Goal: Entertainment & Leisure: Consume media (video, audio)

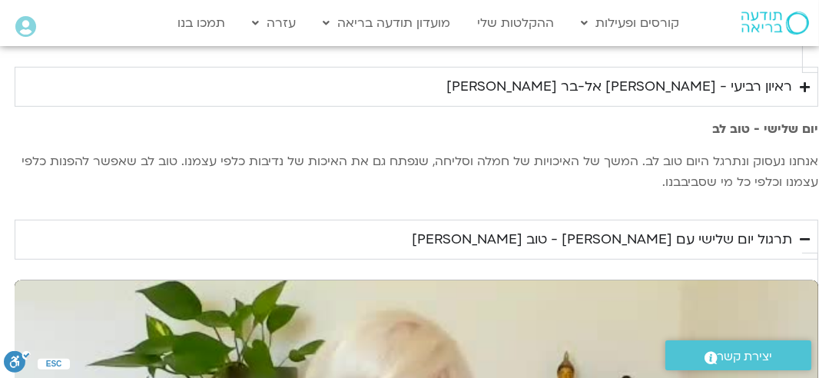
scroll to position [1127, -6]
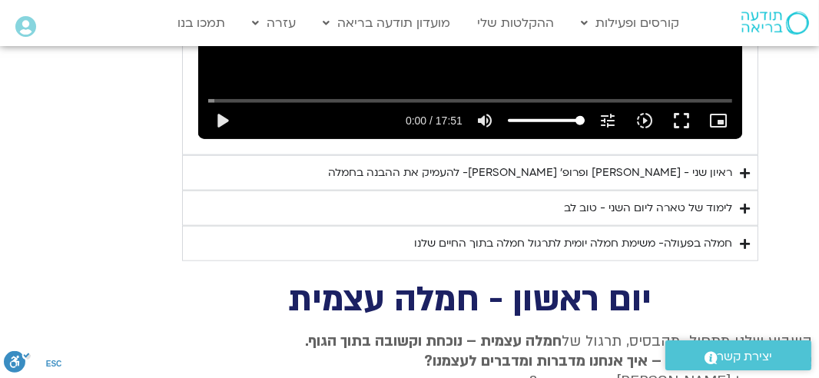
scroll to position [2408, -2]
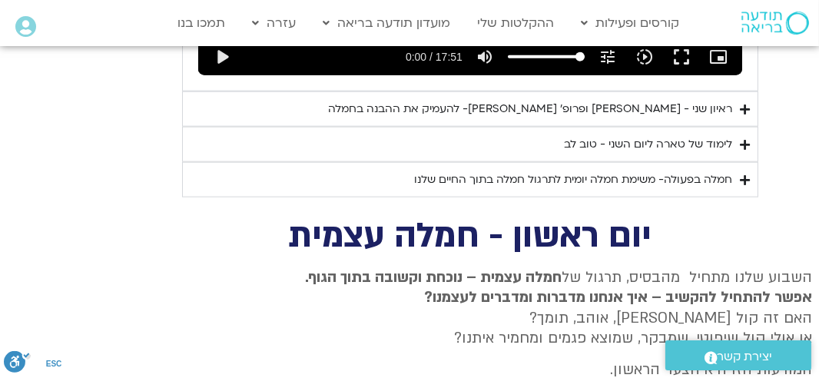
click at [589, 171] on div "חמלה בפעולה- משימת חמלה יומית לתרגול חמלה בתוך החיים שלנו" at bounding box center [573, 180] width 318 height 18
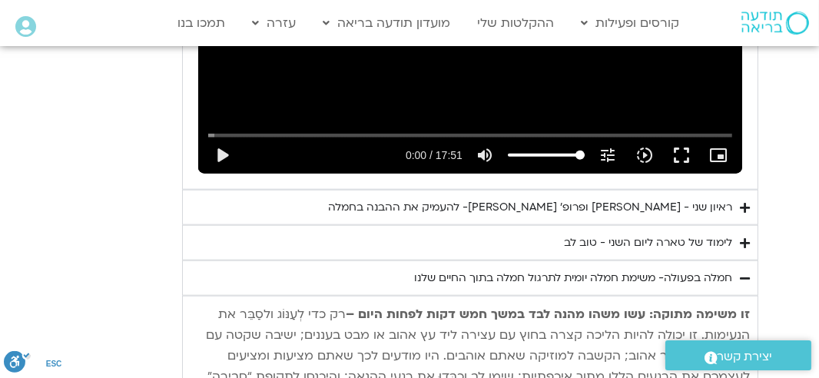
scroll to position [2305, -2]
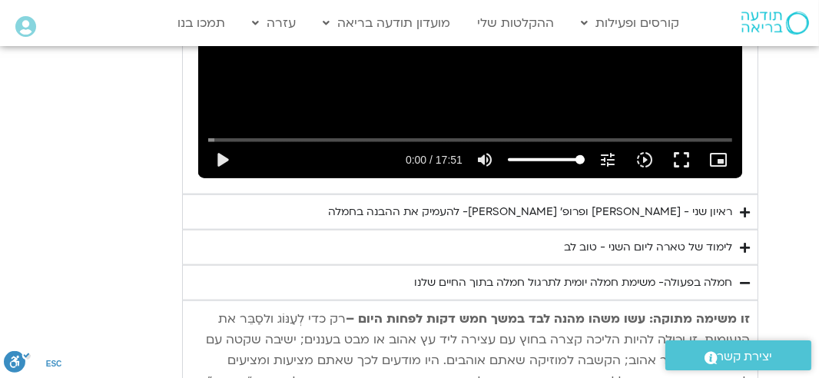
click at [581, 274] on div "חמלה בפעולה- משימת חמלה יומית לתרגול חמלה בתוך החיים שלנו" at bounding box center [573, 283] width 318 height 18
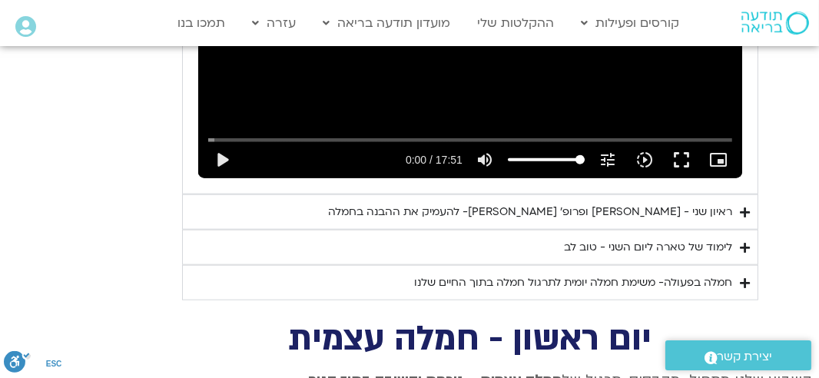
click at [578, 274] on div "חמלה בפעולה- משימת חמלה יומית לתרגול חמלה בתוך החיים שלנו" at bounding box center [573, 283] width 318 height 18
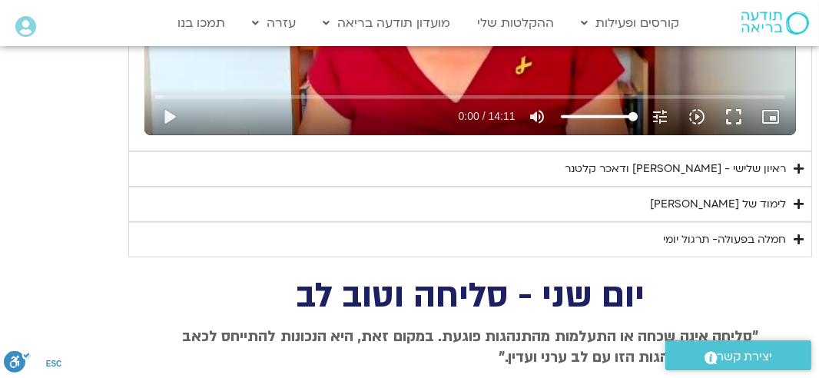
scroll to position [1588, -2]
click at [648, 165] on div "ראיון שלישי - [PERSON_NAME] ודאכר [PERSON_NAME]" at bounding box center [675, 169] width 221 height 18
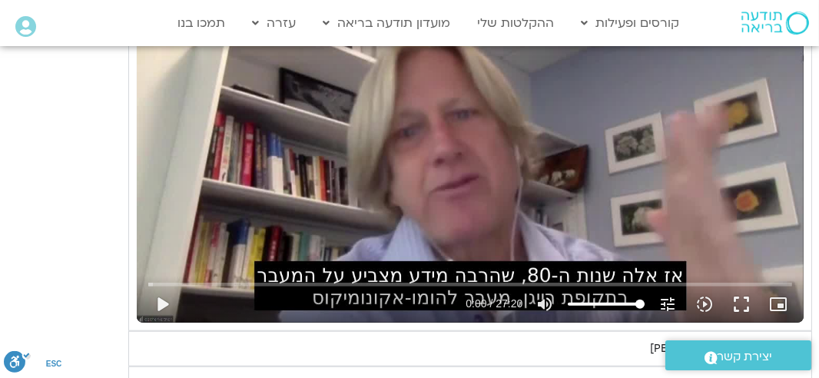
scroll to position [1895, -2]
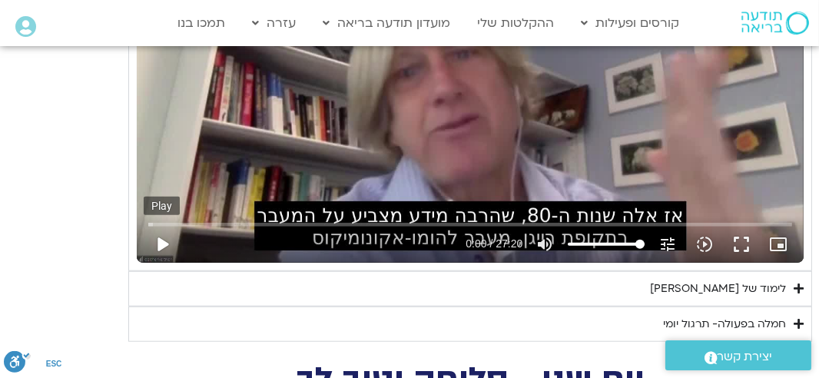
click at [164, 238] on button "play_arrow" at bounding box center [162, 244] width 37 height 37
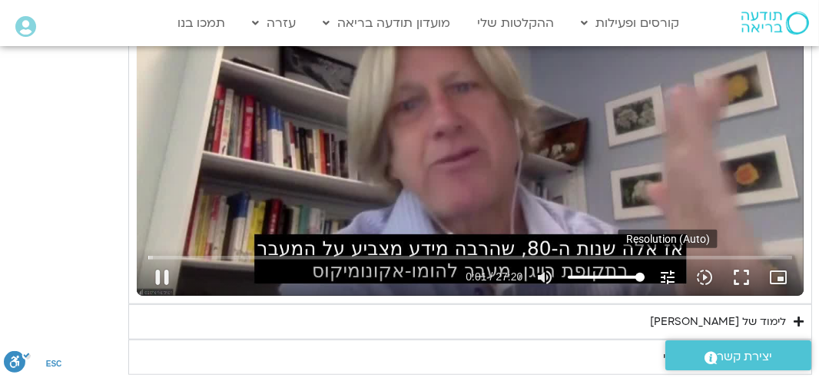
scroll to position [1844, -2]
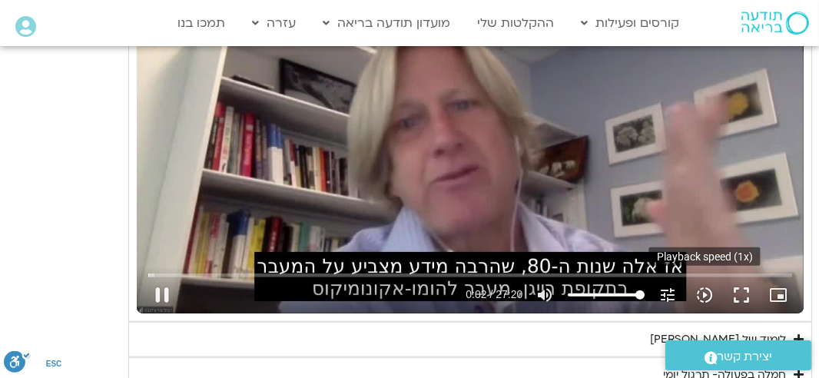
click at [709, 292] on icon "slow_motion_video" at bounding box center [705, 295] width 18 height 18
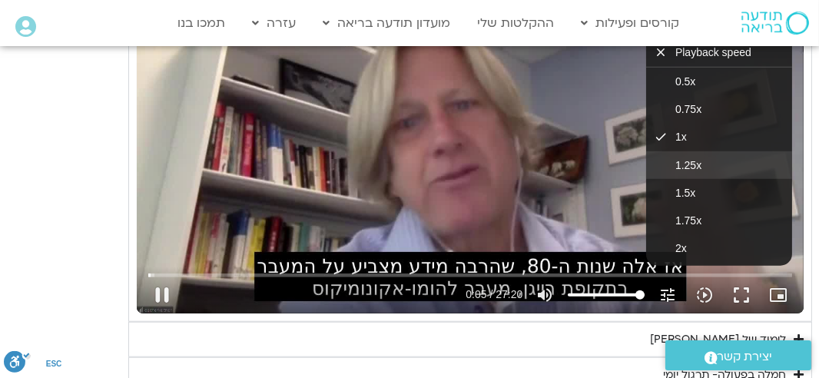
click at [696, 167] on span "1.25x" at bounding box center [689, 165] width 26 height 12
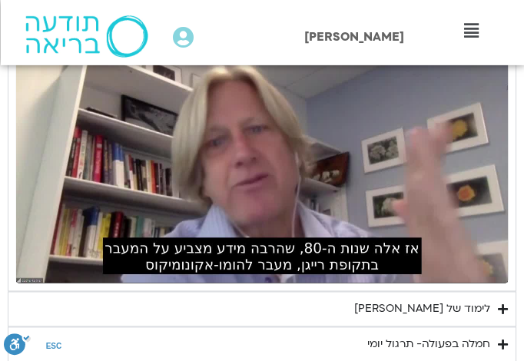
scroll to position [1165, 0]
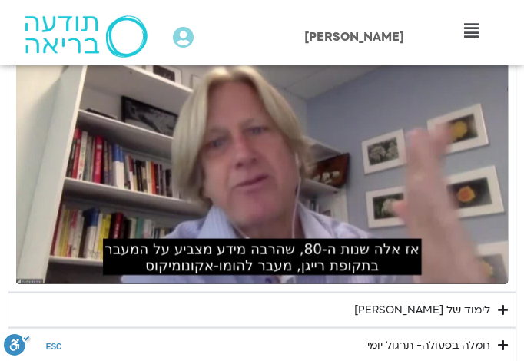
click at [249, 8] on div "שלום מיה Main Menu אזור אישי הזמנות התנתקות פרטי המורה הוספת אירוע" at bounding box center [289, 32] width 262 height 65
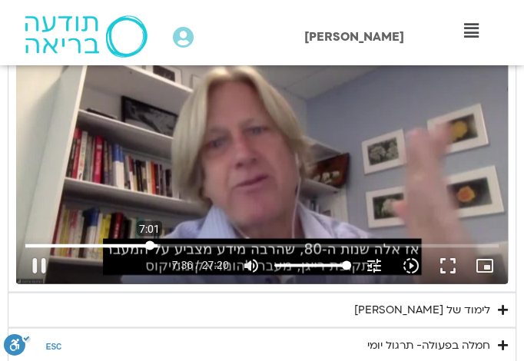
click at [149, 243] on input "Seek" at bounding box center [261, 245] width 473 height 9
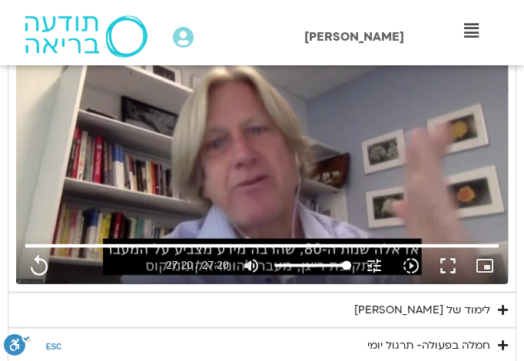
click at [513, 241] on div "נא להזין כתובת אימייל כדי לצפות בסרטון. אני מאשר/ת קבלת מידע למייל ולנייד צפייה…" at bounding box center [262, 145] width 509 height 294
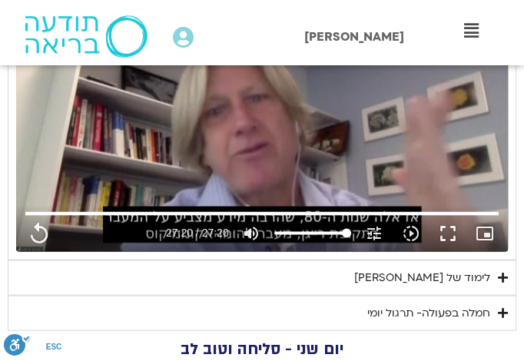
scroll to position [1267, 0]
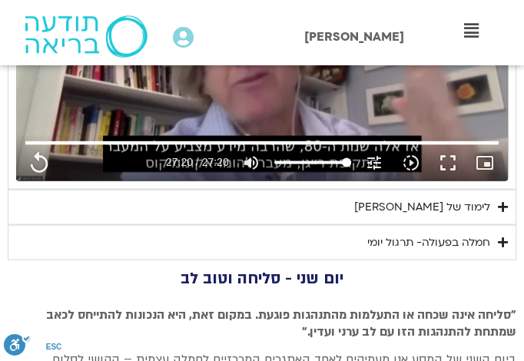
click at [457, 210] on div "לימוד של [PERSON_NAME]" at bounding box center [422, 207] width 136 height 18
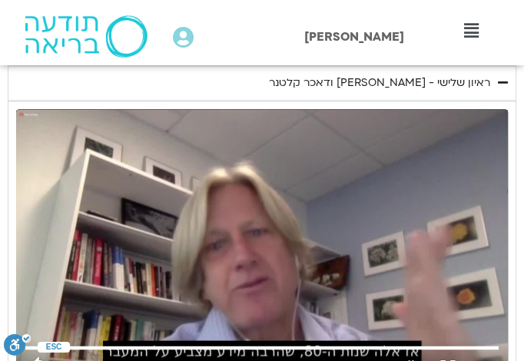
scroll to position [1063, 0]
click at [481, 78] on div "ראיון שלישי - [PERSON_NAME] ודאכר [PERSON_NAME]" at bounding box center [379, 83] width 221 height 18
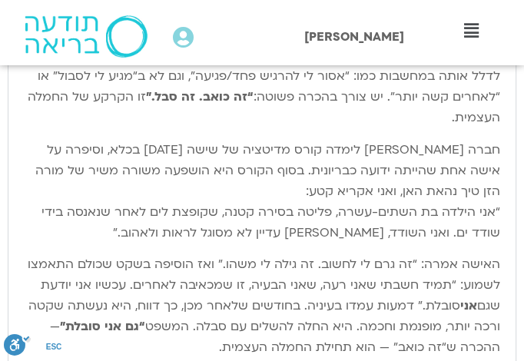
scroll to position [1370, 0]
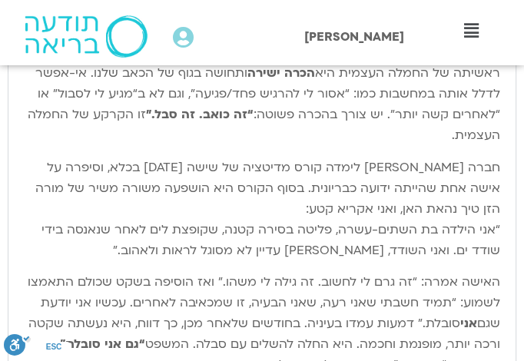
click at [432, 251] on p "חברה שלי לימדה קורס מדיטציה של שישה שבועות בכלא, וסיפרה על אישה אחת שהייתה ידוע…" at bounding box center [262, 210] width 476 height 104
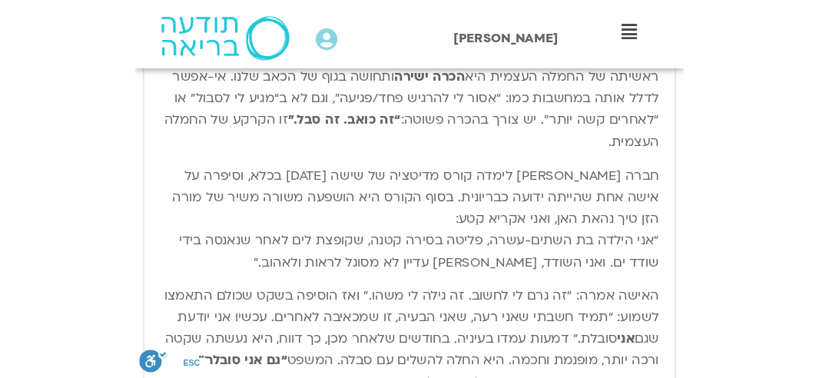
scroll to position [1473, 0]
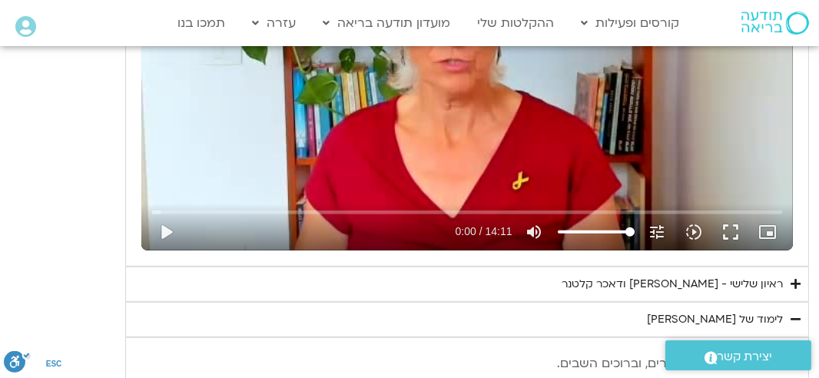
type input "1640.5"
